Goal: Check status

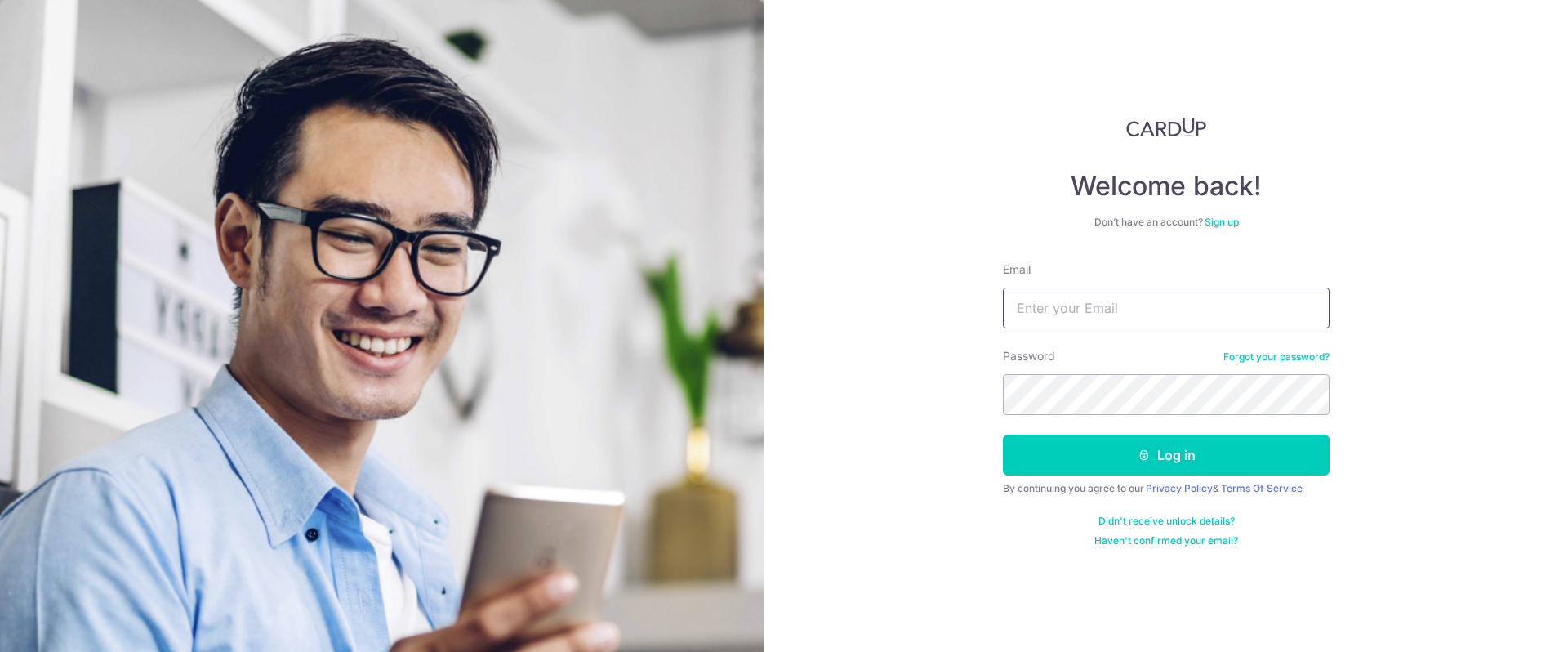
type input "[DOMAIN_NAME][EMAIL_ADDRESS][DOMAIN_NAME]"
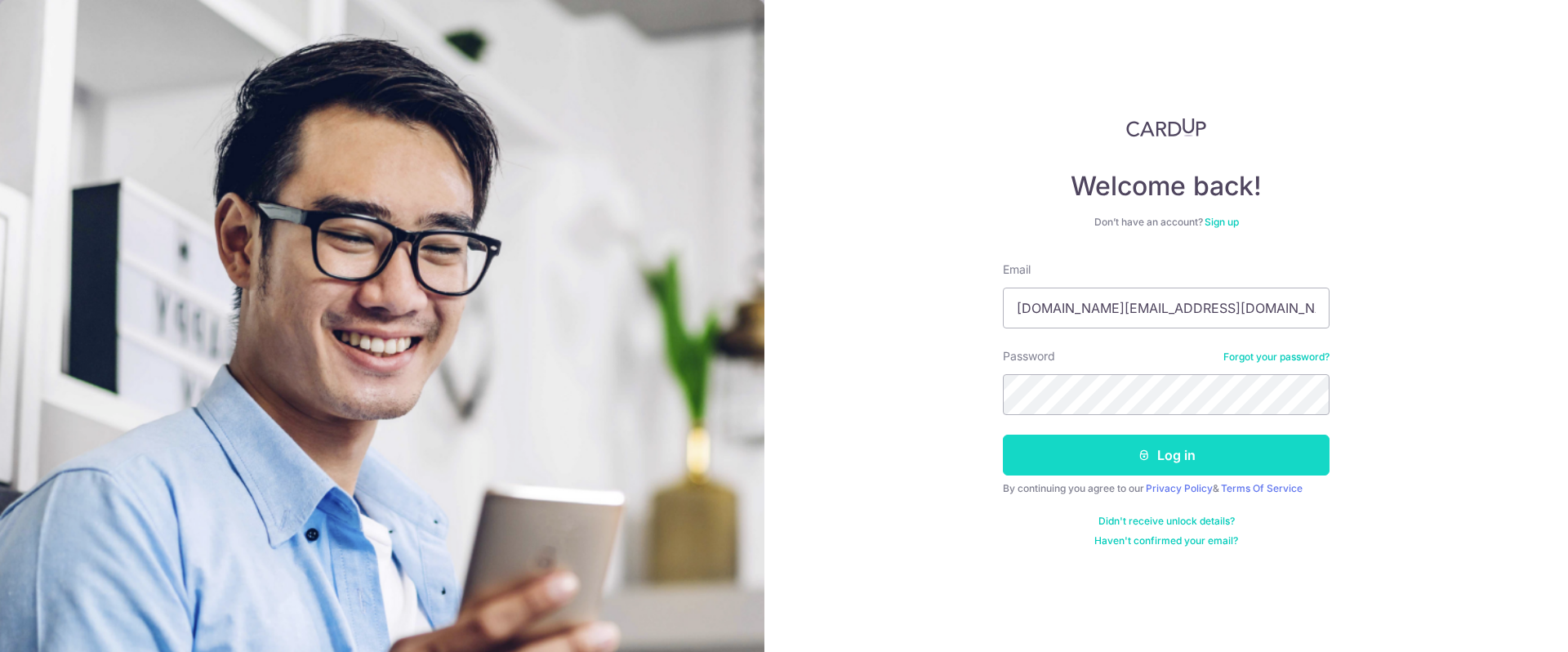
click at [1101, 442] on button "Log in" at bounding box center [1165, 455] width 326 height 40
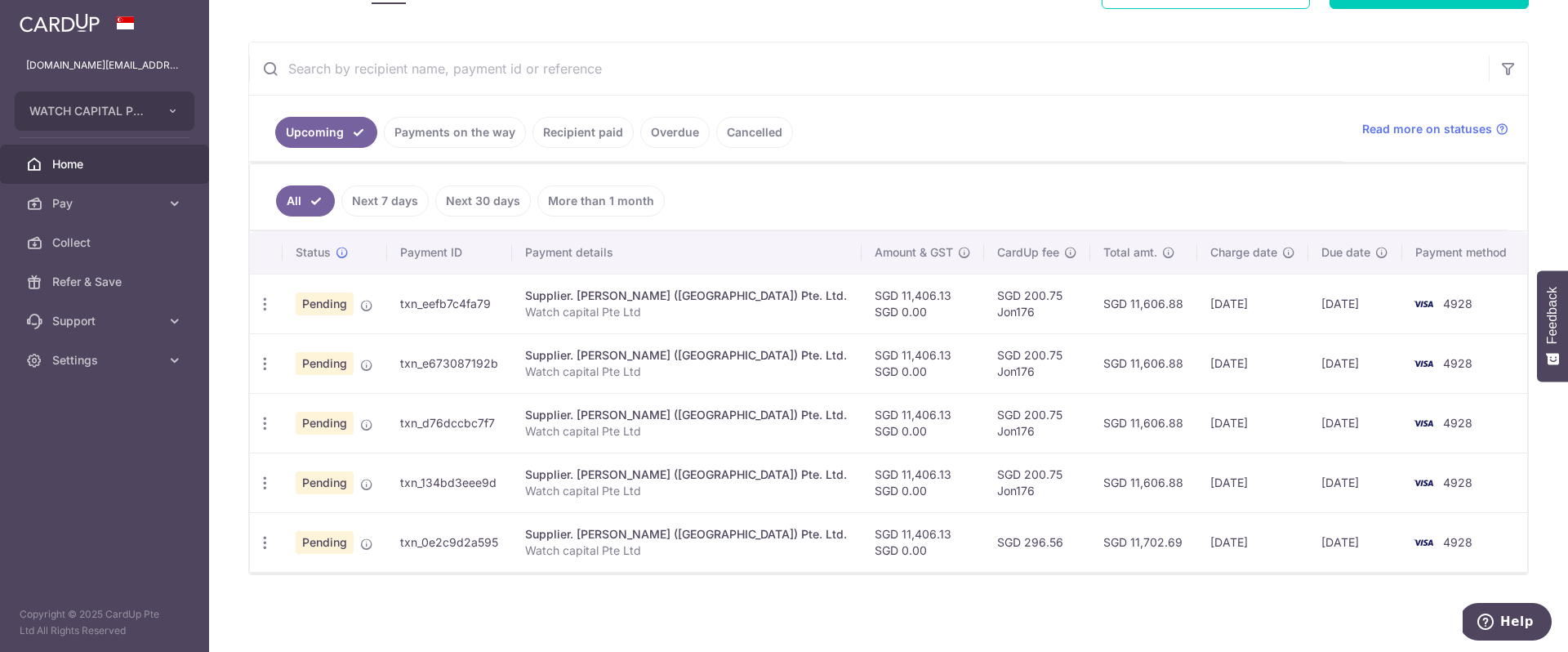
scroll to position [274, 0]
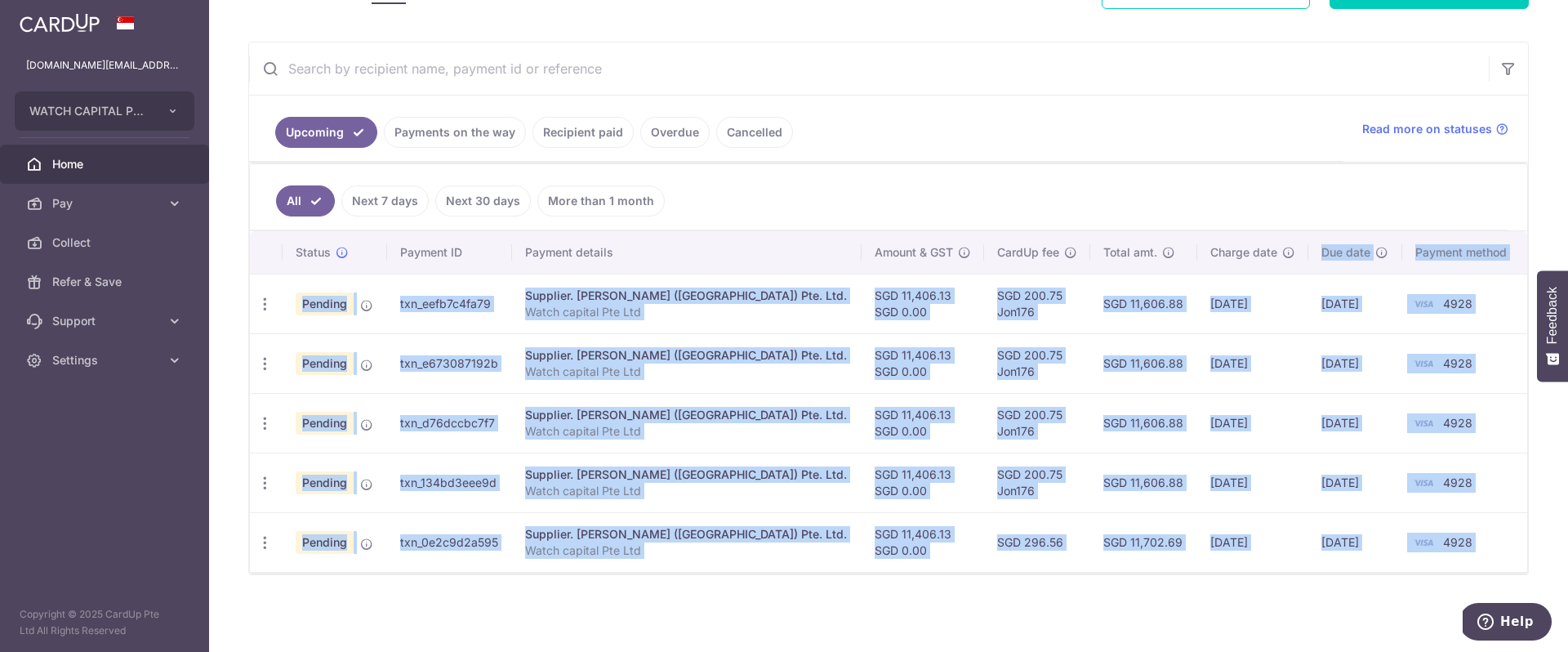
drag, startPoint x: 1183, startPoint y: 271, endPoint x: 1243, endPoint y: 681, distance: 414.4
click at [1243, 651] on html "[DOMAIN_NAME][EMAIL_ADDRESS][DOMAIN_NAME] WATCH CAPITAL PTE. LTD. Add new compa…" at bounding box center [784, 326] width 1568 height 652
click at [1226, 623] on div "× Pause Schedule Pause all future payments in this series Pause just this one p…" at bounding box center [888, 326] width 1358 height 652
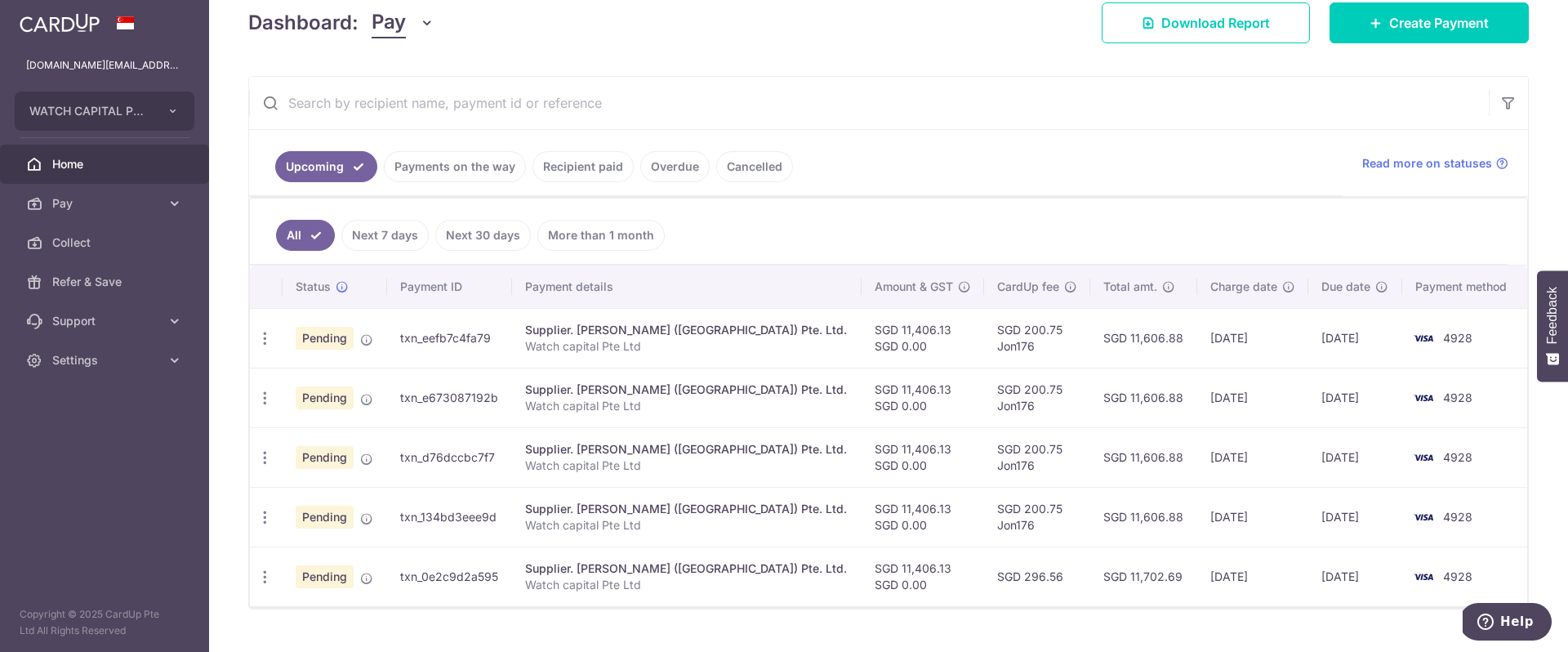
scroll to position [238, 0]
click at [393, 258] on ul "All Next 7 days Next 30 days More than 1 month" at bounding box center [879, 233] width 1257 height 66
click at [387, 245] on link "Next 7 days" at bounding box center [384, 236] width 87 height 31
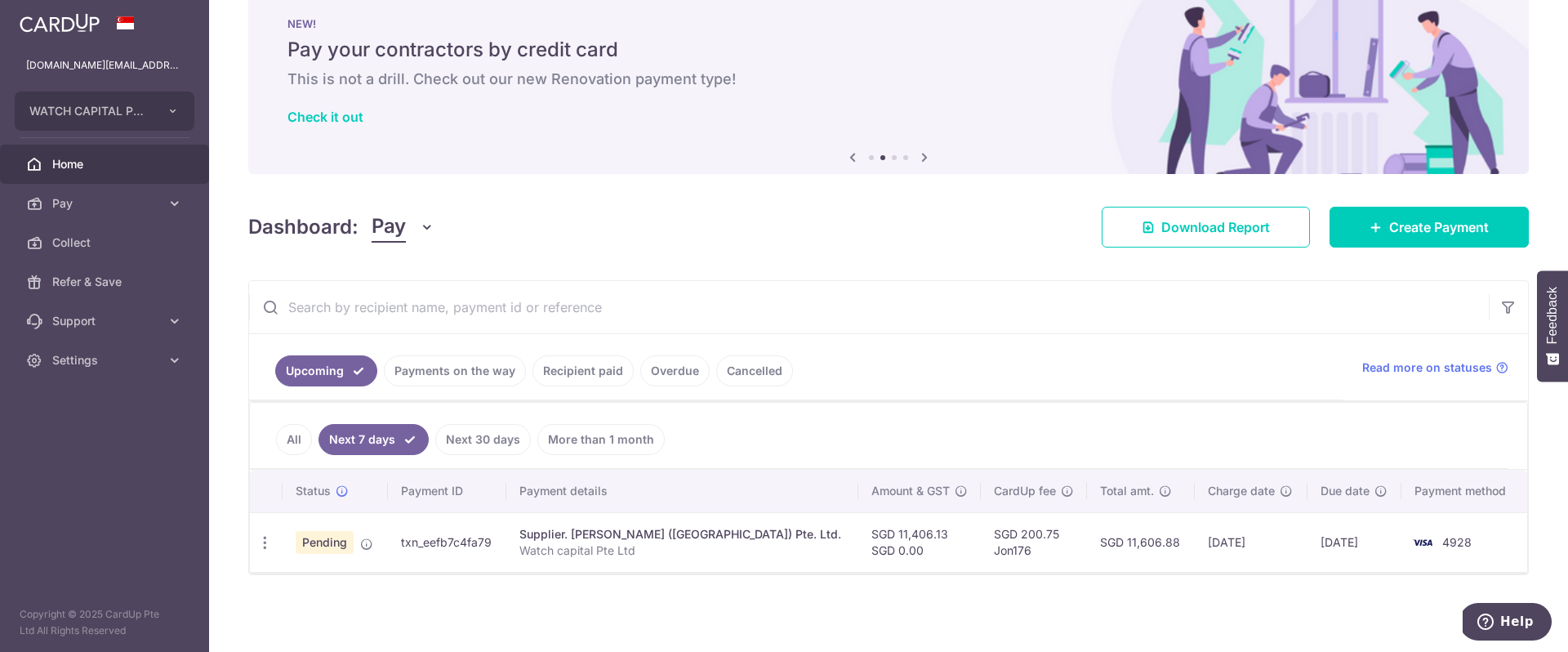
scroll to position [35, 0]
drag, startPoint x: 1166, startPoint y: 542, endPoint x: 1236, endPoint y: 536, distance: 70.3
click at [1236, 536] on td "[DATE]" at bounding box center [1251, 542] width 113 height 60
click at [1256, 565] on td "[DATE]" at bounding box center [1251, 542] width 113 height 60
